Goal: Task Accomplishment & Management: Use online tool/utility

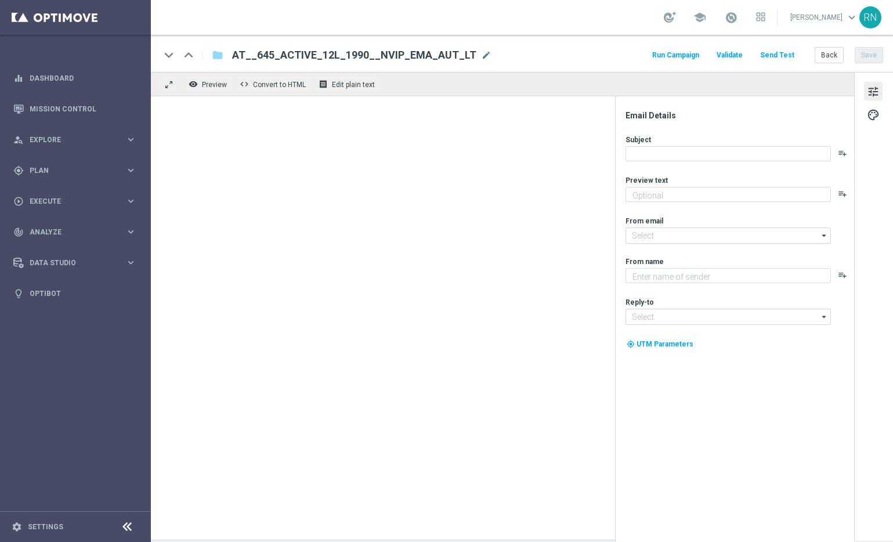
type textarea "Spare beim LOTTO 6 aus 45."
type input "[EMAIL_ADDRESS][DOMAIN_NAME]"
type textarea "Lottoland"
type input "[EMAIL_ADDRESS][DOMAIN_NAME]"
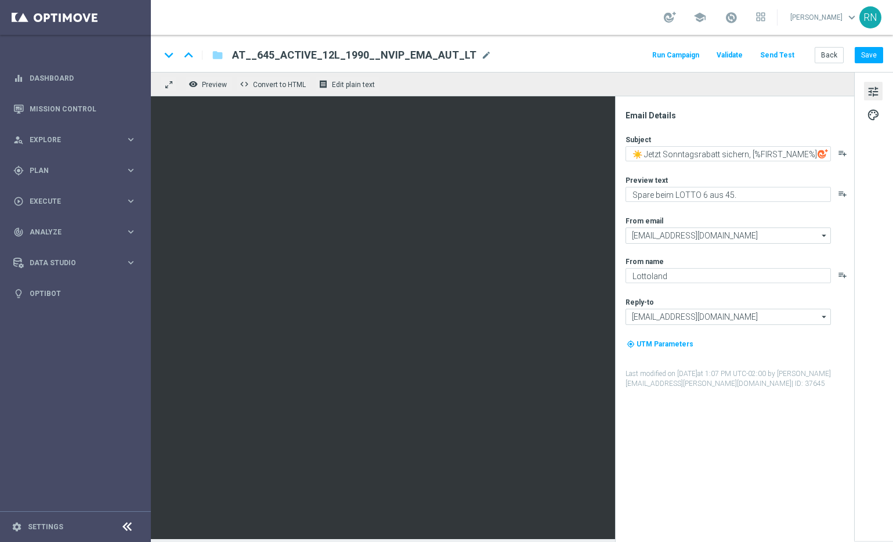
click at [586, 48] on div "keyboard_arrow_down keyboard_arrow_up folder AT__645_ACTIVE_12L_1990__NVIP_EMA_…" at bounding box center [521, 55] width 723 height 15
click at [785, 54] on button "Send Test" at bounding box center [777, 56] width 38 height 16
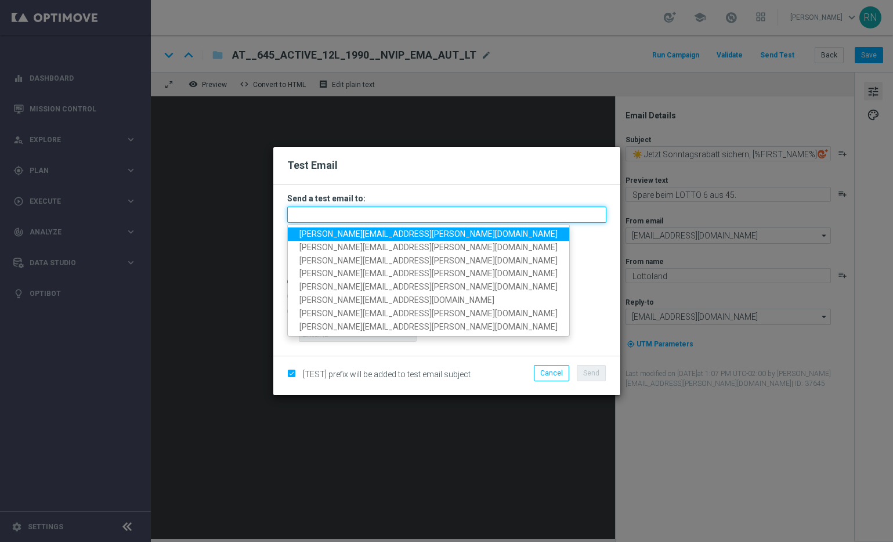
click at [324, 212] on input "text" at bounding box center [446, 214] width 319 height 16
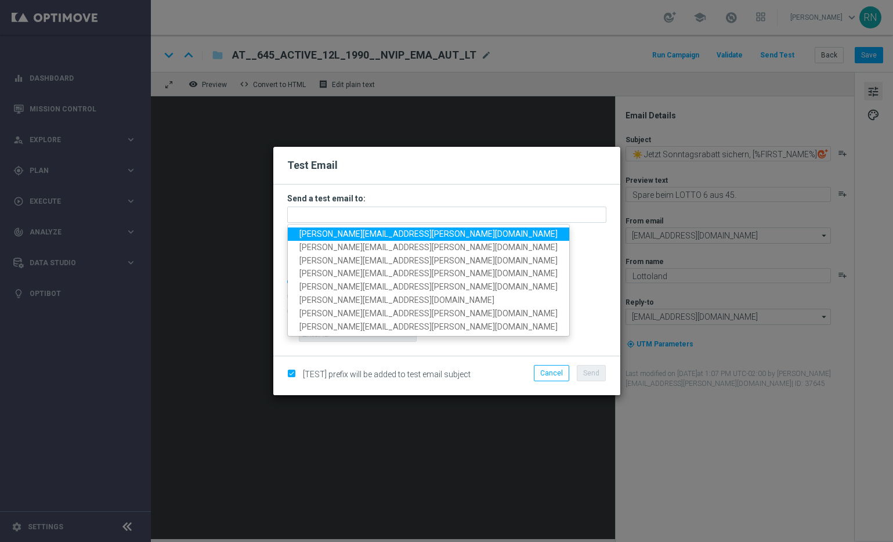
click at [349, 236] on span "[PERSON_NAME][EMAIL_ADDRESS][PERSON_NAME][DOMAIN_NAME]" at bounding box center [428, 233] width 258 height 9
type input "[PERSON_NAME][EMAIL_ADDRESS][PERSON_NAME][DOMAIN_NAME]"
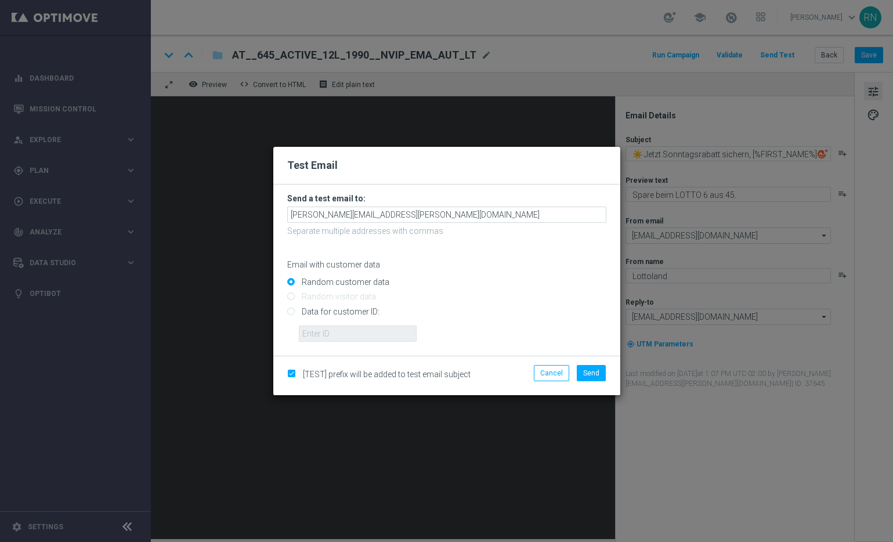
click at [313, 312] on input "Data for customer ID:" at bounding box center [446, 316] width 319 height 16
radio input "true"
click at [360, 328] on input "text" at bounding box center [358, 333] width 118 height 16
paste input "224105369"
type input "224105369"
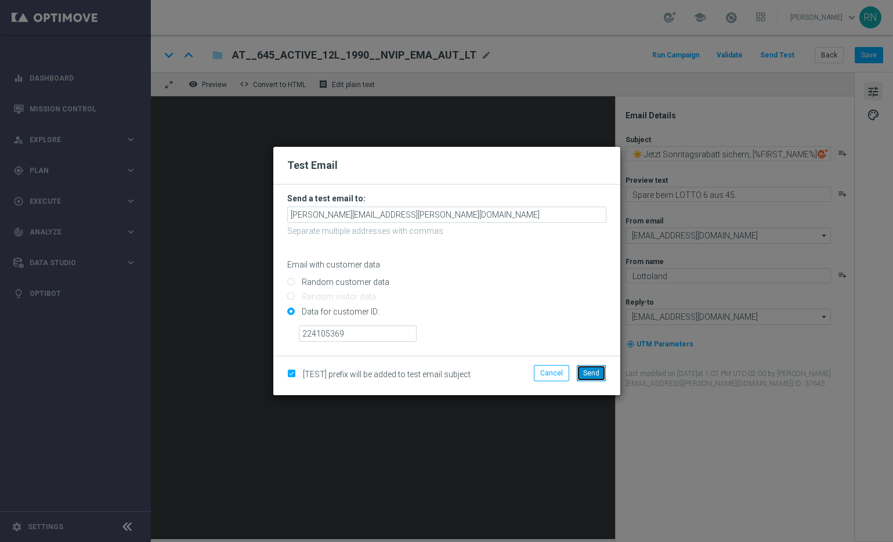
click at [590, 373] on span "Send" at bounding box center [591, 373] width 16 height 8
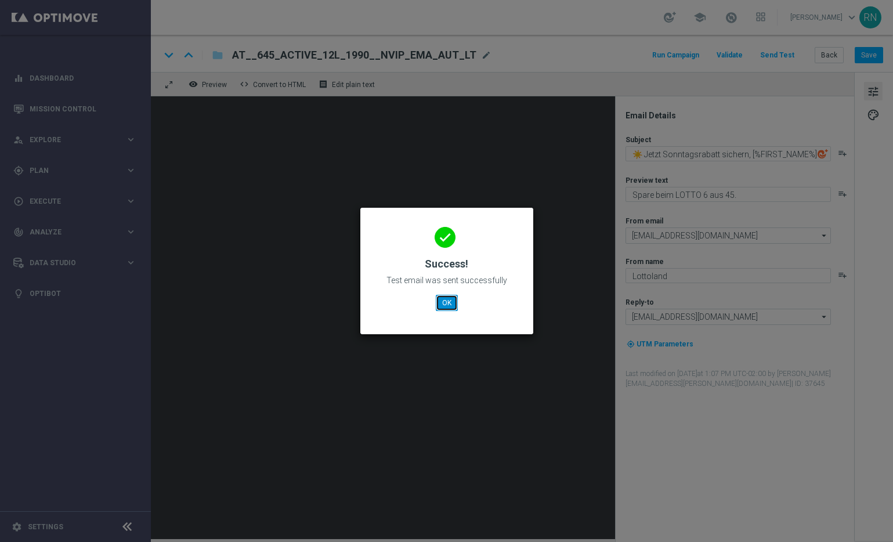
click at [444, 299] on button "OK" at bounding box center [447, 303] width 22 height 16
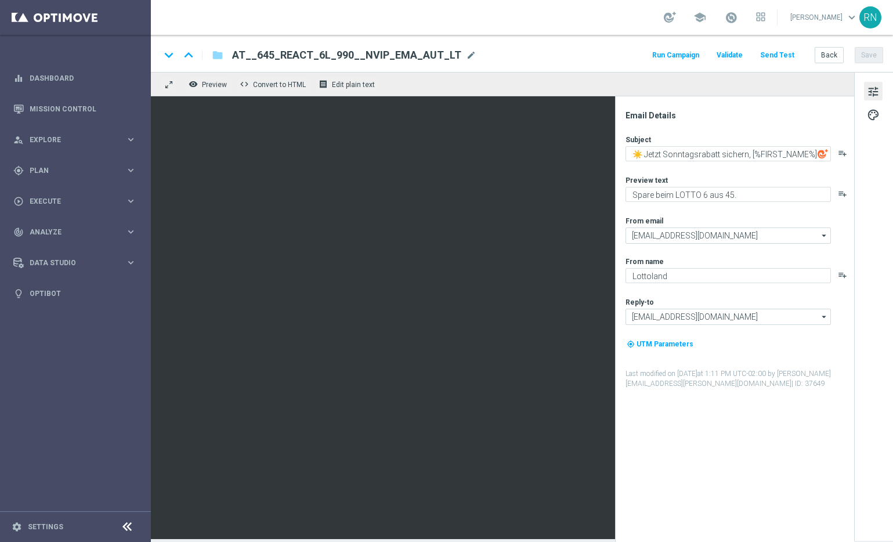
click at [774, 55] on button "Send Test" at bounding box center [777, 56] width 38 height 16
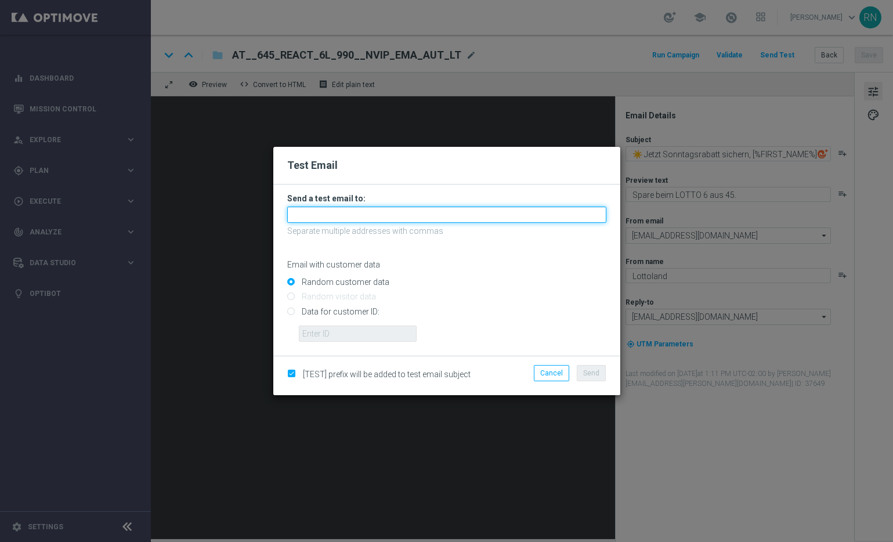
click at [433, 208] on input "text" at bounding box center [446, 214] width 319 height 16
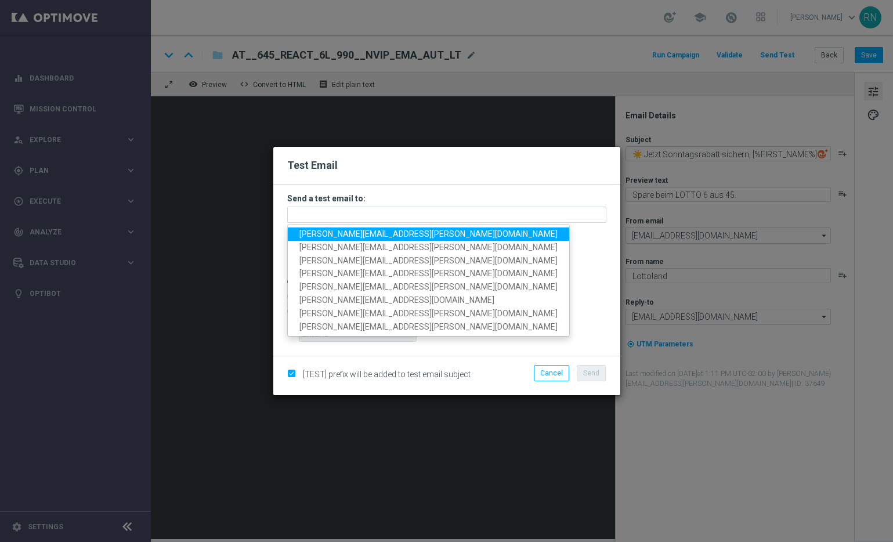
click at [409, 235] on span "[PERSON_NAME][EMAIL_ADDRESS][PERSON_NAME][DOMAIN_NAME]" at bounding box center [428, 233] width 258 height 9
type input "[PERSON_NAME][EMAIL_ADDRESS][PERSON_NAME][DOMAIN_NAME]"
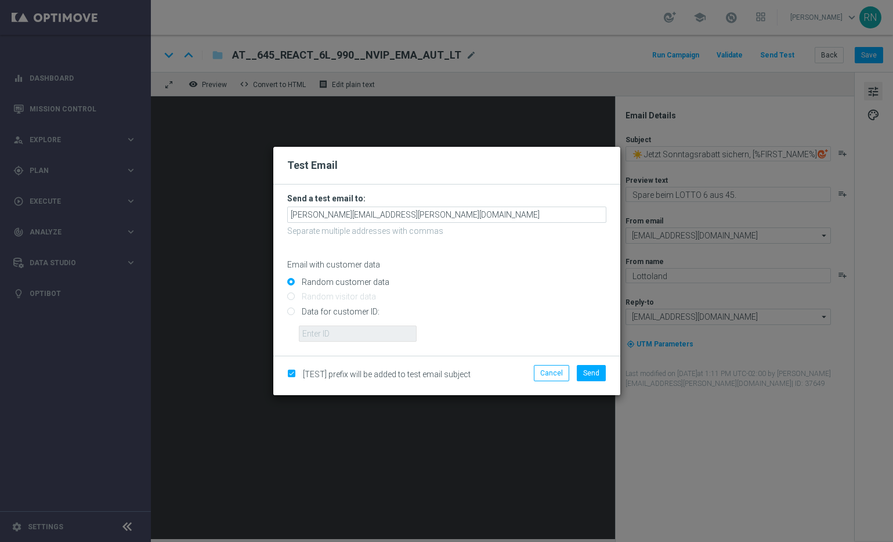
click at [321, 311] on input "Data for customer ID:" at bounding box center [446, 316] width 319 height 16
radio input "true"
click at [331, 335] on input "text" at bounding box center [358, 333] width 118 height 16
paste input "224105369"
type input "224105369"
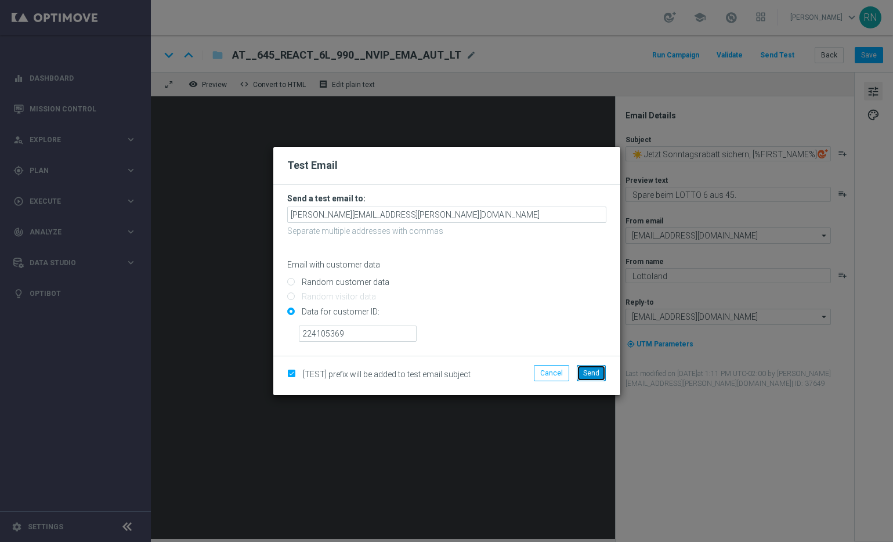
click at [590, 372] on span "Send" at bounding box center [591, 373] width 16 height 8
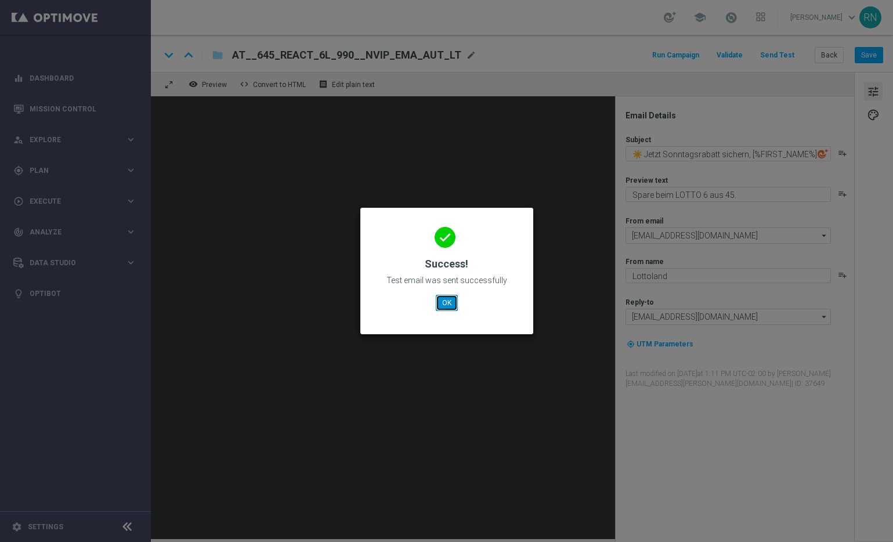
click at [452, 303] on button "OK" at bounding box center [447, 303] width 22 height 16
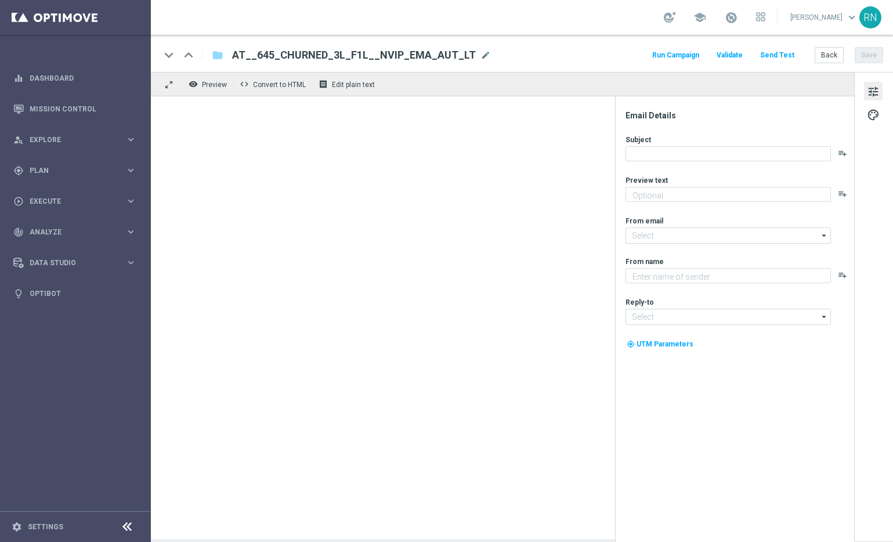
type textarea "Spare beim LOTTO 6 aus 45."
type textarea "Lottoland"
type input "[EMAIL_ADDRESS][DOMAIN_NAME]"
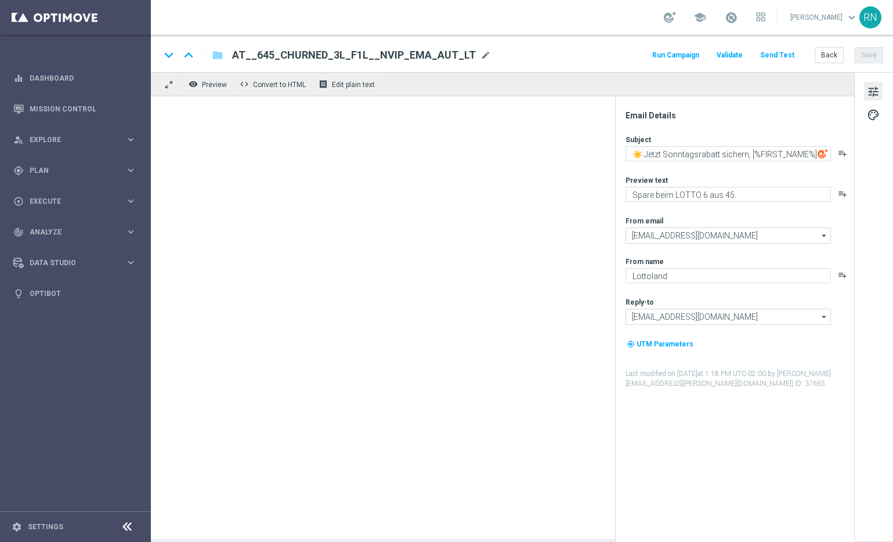
click at [554, 57] on div "keyboard_arrow_down keyboard_arrow_up folder AT__645_CHURNED_3L_F1L__NVIP_EMA_A…" at bounding box center [521, 55] width 723 height 15
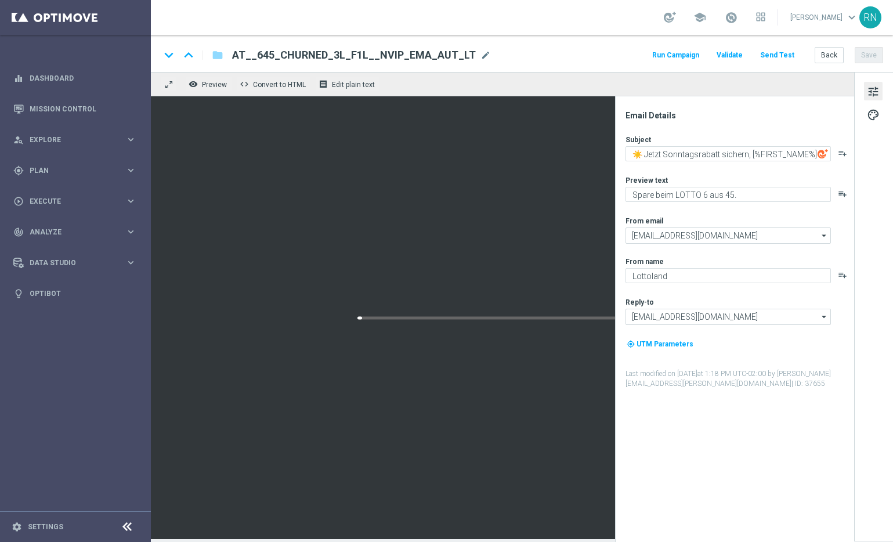
click at [772, 53] on button "Send Test" at bounding box center [777, 56] width 38 height 16
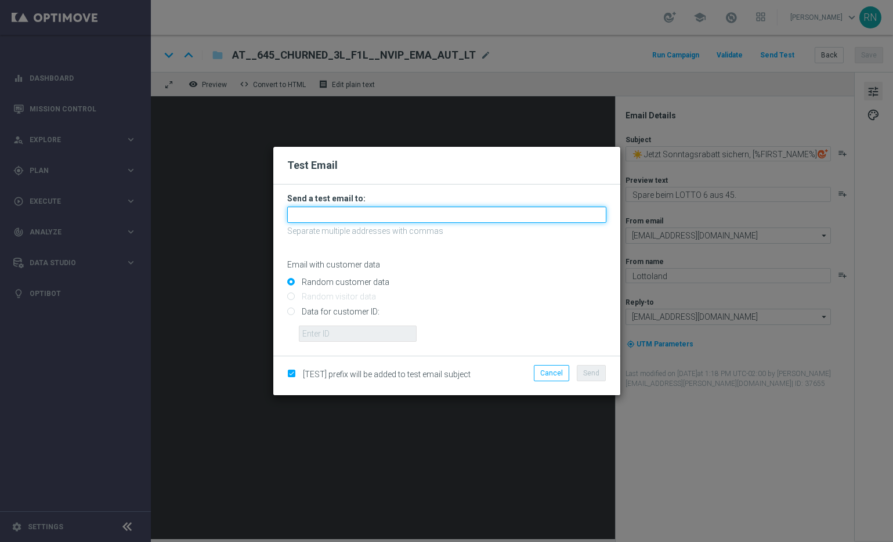
click at [421, 210] on input "text" at bounding box center [446, 214] width 319 height 16
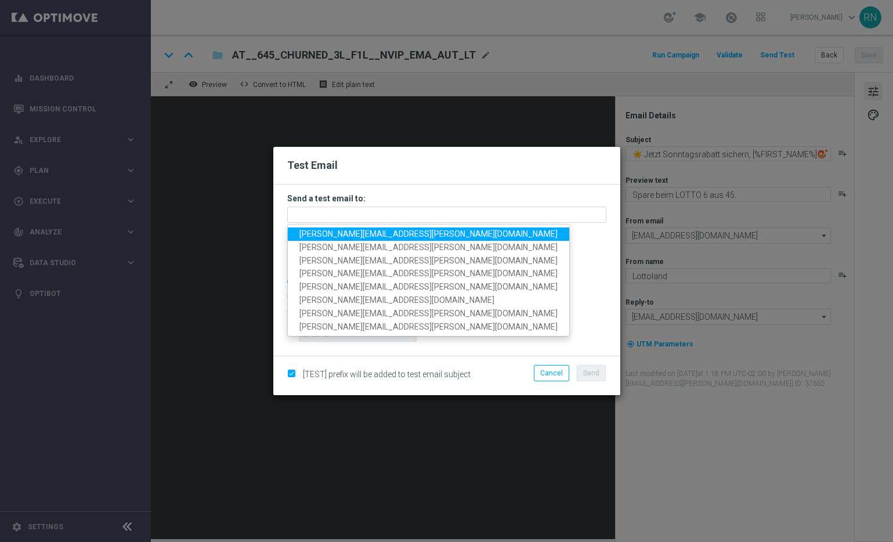
click at [393, 233] on span "[PERSON_NAME][EMAIL_ADDRESS][PERSON_NAME][DOMAIN_NAME]" at bounding box center [428, 233] width 258 height 9
type input "[PERSON_NAME][EMAIL_ADDRESS][PERSON_NAME][DOMAIN_NAME]"
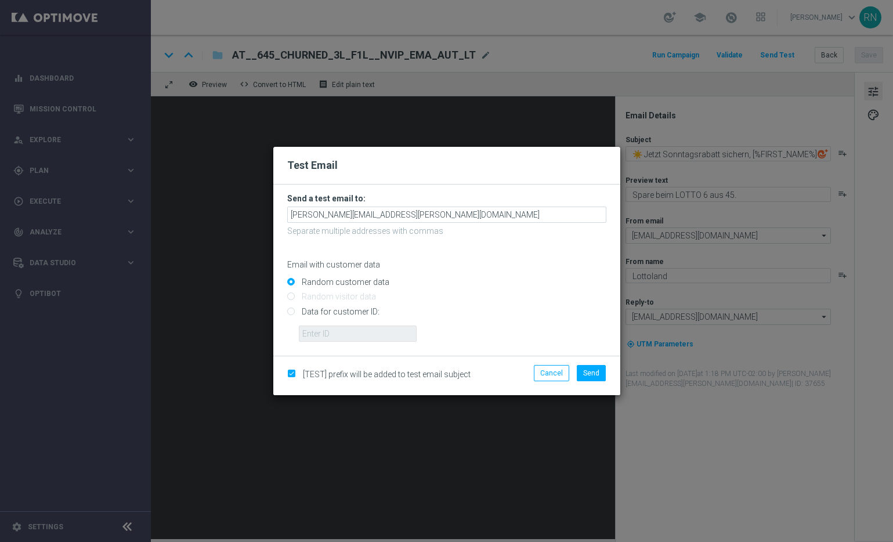
click at [350, 314] on input "Data for customer ID:" at bounding box center [446, 316] width 319 height 16
radio input "true"
click at [363, 333] on input "text" at bounding box center [358, 333] width 118 height 16
paste input "224105369"
type input "224105369"
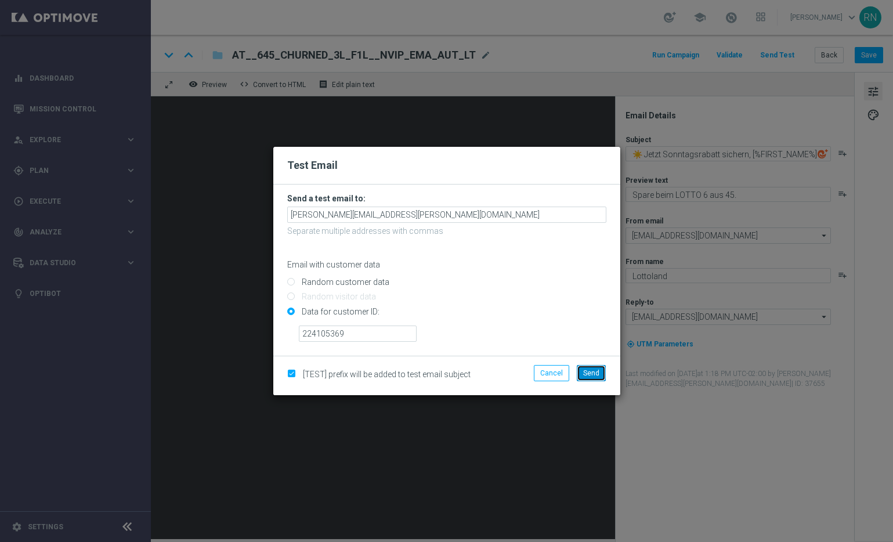
click at [589, 373] on span "Send" at bounding box center [591, 373] width 16 height 8
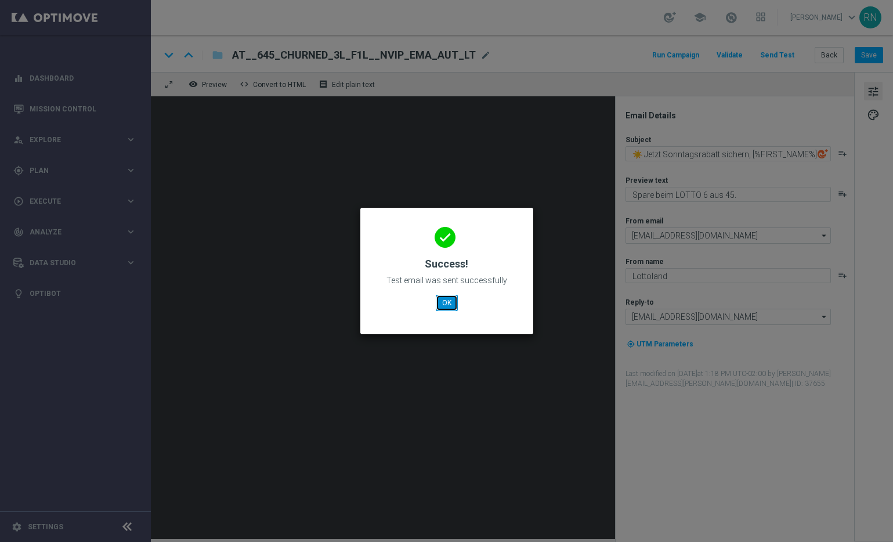
click at [448, 305] on button "OK" at bounding box center [447, 303] width 22 height 16
